Goal: Task Accomplishment & Management: Use online tool/utility

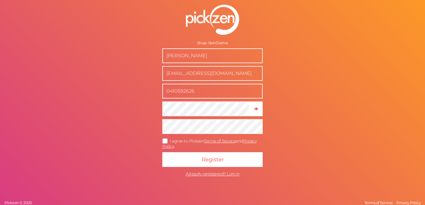
click at [165, 140] on icon at bounding box center [164, 140] width 9 height 3
click at [0, 0] on input "I agree to Pickzen Terms of Service and Privacy Policy ." at bounding box center [0, 0] width 0 height 0
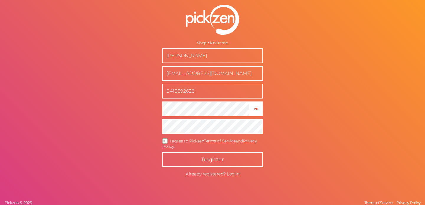
click at [186, 160] on button "Register" at bounding box center [212, 159] width 100 height 15
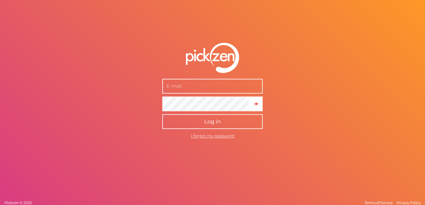
type input "[EMAIL_ADDRESS][DOMAIN_NAME]"
click at [181, 128] on button "Log in" at bounding box center [212, 121] width 100 height 15
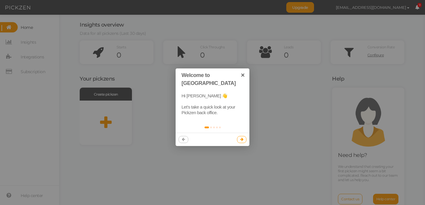
click at [244, 136] on link at bounding box center [242, 139] width 10 height 7
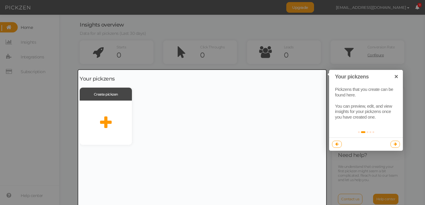
click at [397, 145] on link at bounding box center [395, 144] width 10 height 7
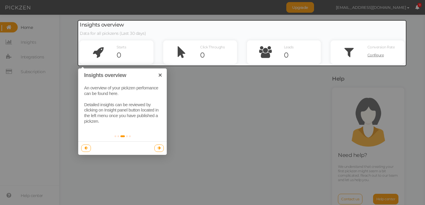
click at [196, 109] on div at bounding box center [212, 102] width 425 height 205
click at [159, 147] on icon at bounding box center [159, 148] width 3 height 4
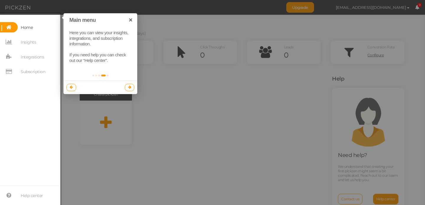
click at [127, 84] on link at bounding box center [130, 87] width 10 height 7
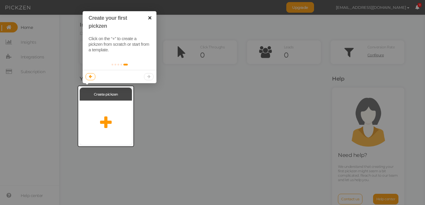
click at [149, 21] on link "×" at bounding box center [149, 17] width 13 height 13
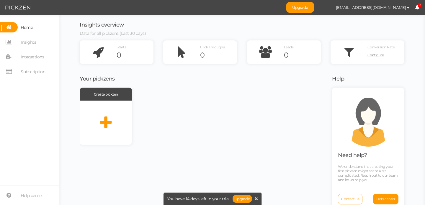
click at [415, 6] on icon at bounding box center [417, 7] width 4 height 4
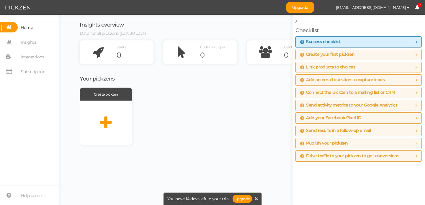
click at [419, 6] on span "9" at bounding box center [419, 5] width 4 height 4
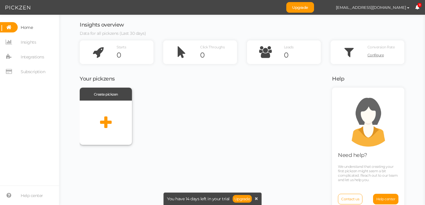
click at [102, 113] on div at bounding box center [106, 123] width 52 height 44
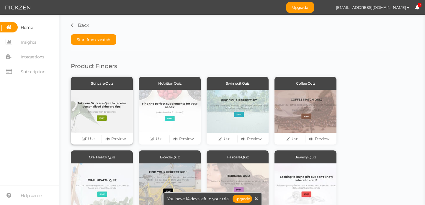
click at [101, 111] on div at bounding box center [102, 111] width 62 height 43
click at [97, 38] on span "Start from scratch" at bounding box center [94, 39] width 34 height 5
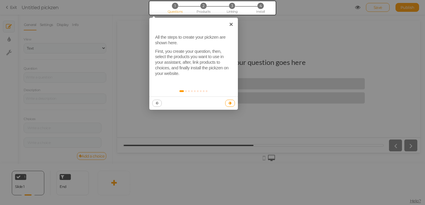
click at [229, 102] on icon at bounding box center [229, 103] width 3 height 4
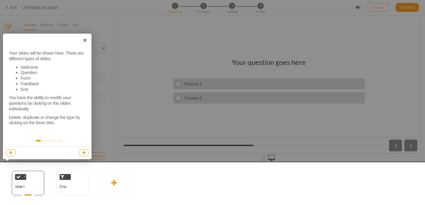
click at [85, 153] on link at bounding box center [84, 152] width 10 height 7
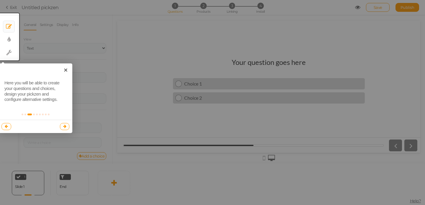
click at [5, 125] on icon at bounding box center [6, 126] width 3 height 4
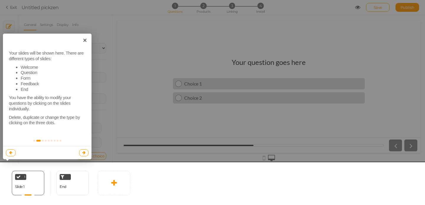
click at [81, 153] on link at bounding box center [84, 152] width 10 height 7
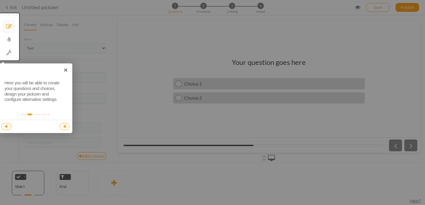
click at [65, 129] on link at bounding box center [65, 126] width 10 height 7
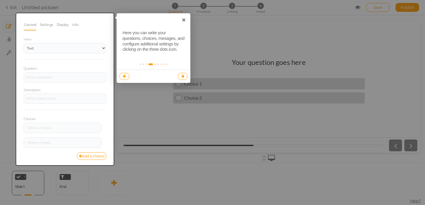
click at [181, 75] on icon at bounding box center [182, 76] width 3 height 4
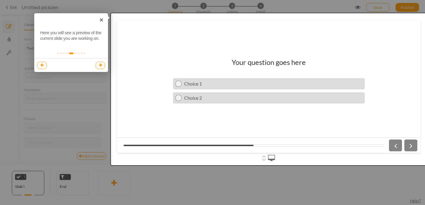
click at [100, 68] on link at bounding box center [101, 65] width 10 height 7
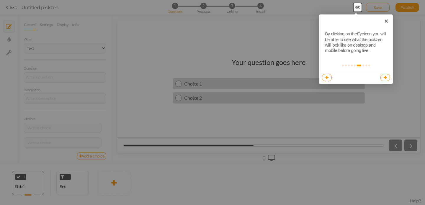
click at [387, 77] on link at bounding box center [385, 77] width 10 height 7
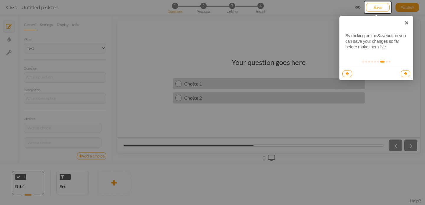
click at [407, 75] on link at bounding box center [406, 73] width 10 height 7
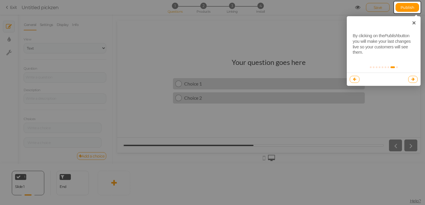
click at [416, 80] on link at bounding box center [413, 79] width 10 height 7
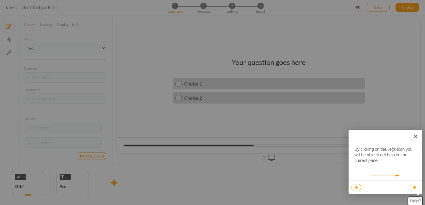
click at [416, 190] on link at bounding box center [414, 187] width 10 height 7
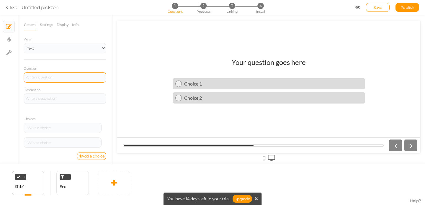
click at [44, 78] on div at bounding box center [65, 77] width 83 height 10
click at [11, 39] on link "× Display settings" at bounding box center [8, 39] width 11 height 11
select select "2"
select select "lato"
select select "fade"
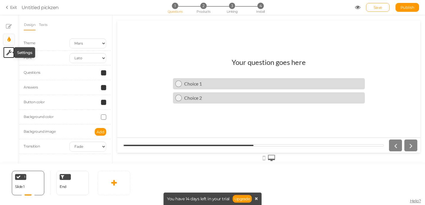
click at [10, 55] on icon at bounding box center [9, 53] width 6 height 6
select select "en"
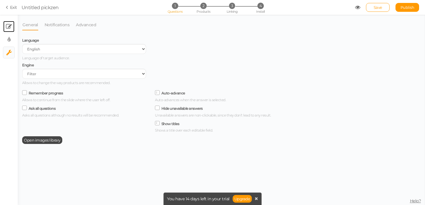
click at [12, 24] on link "× Slides" at bounding box center [8, 26] width 11 height 11
select select "1"
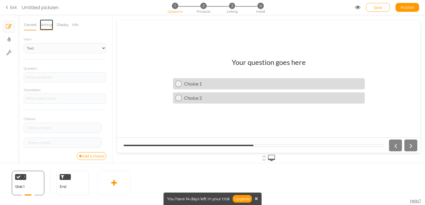
click at [49, 27] on link "Settings" at bounding box center [47, 24] width 14 height 11
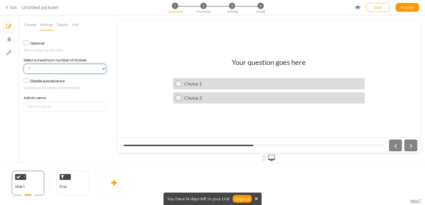
click at [65, 67] on select "No limit 1 2 3 4 5 6 7 8 9 10" at bounding box center [65, 69] width 83 height 10
click at [62, 70] on select "No limit 1 2 3 4 5 6 7 8 9 10" at bounding box center [65, 69] width 83 height 10
select select "1"
click at [62, 25] on link "Display" at bounding box center [62, 24] width 13 height 11
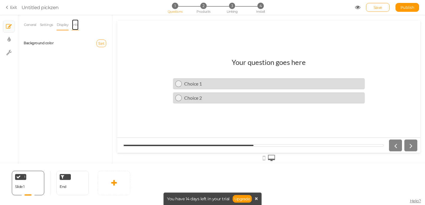
click at [77, 23] on link "Info" at bounding box center [75, 24] width 7 height 11
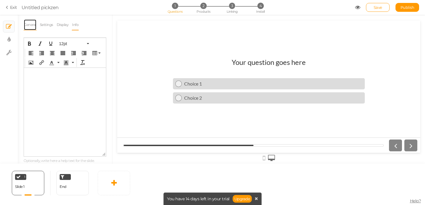
click at [32, 27] on link "General" at bounding box center [30, 24] width 13 height 11
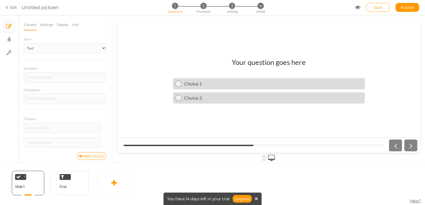
click at [263, 159] on icon at bounding box center [264, 158] width 3 height 6
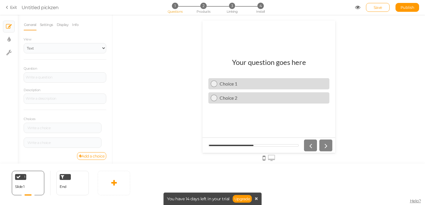
click at [270, 154] on div at bounding box center [268, 158] width 303 height 10
click at [271, 157] on icon at bounding box center [271, 158] width 7 height 6
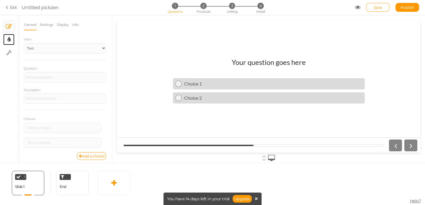
click at [8, 35] on link "× Display settings" at bounding box center [8, 39] width 11 height 11
select select "2"
select select "lato"
select select "fade"
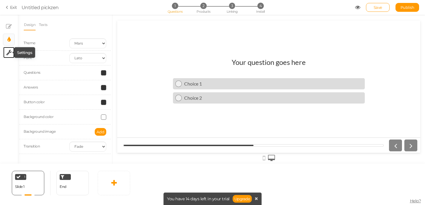
click at [6, 54] on icon at bounding box center [9, 53] width 6 height 6
select select "en"
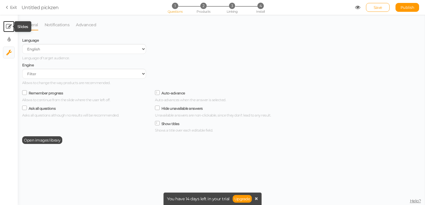
click at [6, 27] on icon at bounding box center [9, 27] width 6 height 6
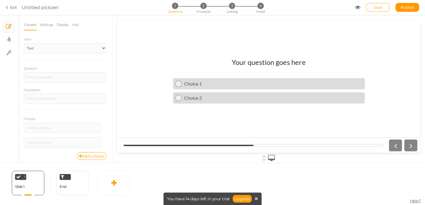
click at [416, 200] on span "Help?" at bounding box center [415, 200] width 11 height 5
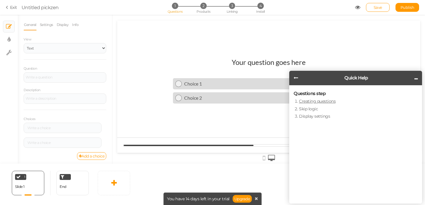
click at [328, 101] on link "Creating questions" at bounding box center [317, 101] width 37 height 5
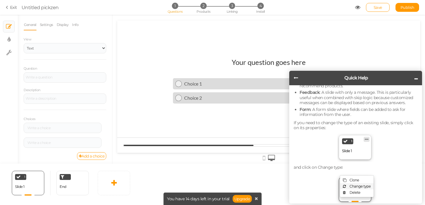
scroll to position [82, 0]
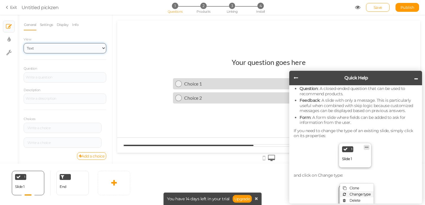
click at [71, 47] on select "Text Images Slider Dropdown" at bounding box center [65, 48] width 83 height 10
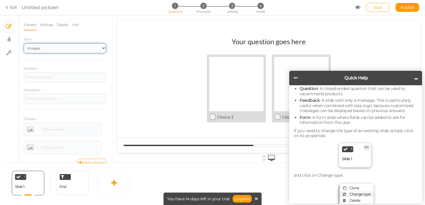
click at [68, 50] on select "Text Images Slider Dropdown" at bounding box center [65, 48] width 83 height 10
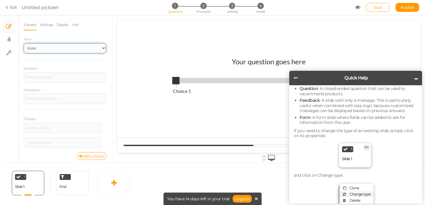
click at [68, 46] on select "Text Images Slider Dropdown" at bounding box center [65, 48] width 83 height 10
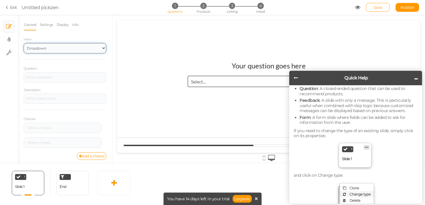
click at [62, 50] on select "Text Images Slider Dropdown" at bounding box center [65, 48] width 83 height 10
select select "1"
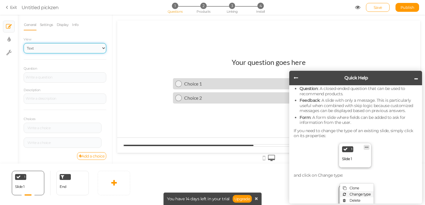
scroll to position [2, 0]
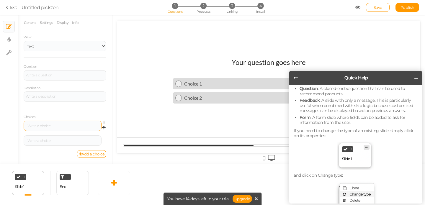
click at [57, 126] on div at bounding box center [63, 126] width 74 height 4
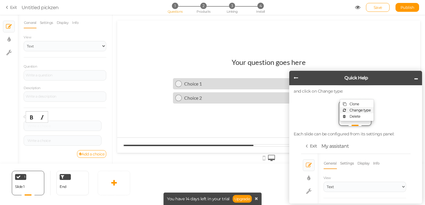
scroll to position [155, 0]
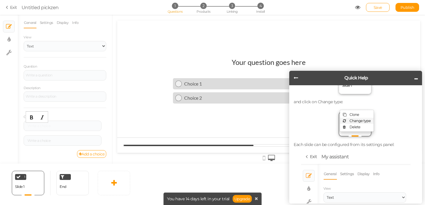
click at [12, 7] on link "Exit" at bounding box center [11, 7] width 11 height 6
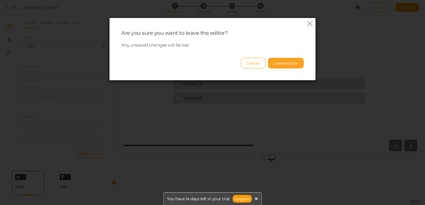
click at [280, 60] on button "Leave editor" at bounding box center [286, 63] width 36 height 11
